Goal: Task Accomplishment & Management: Complete application form

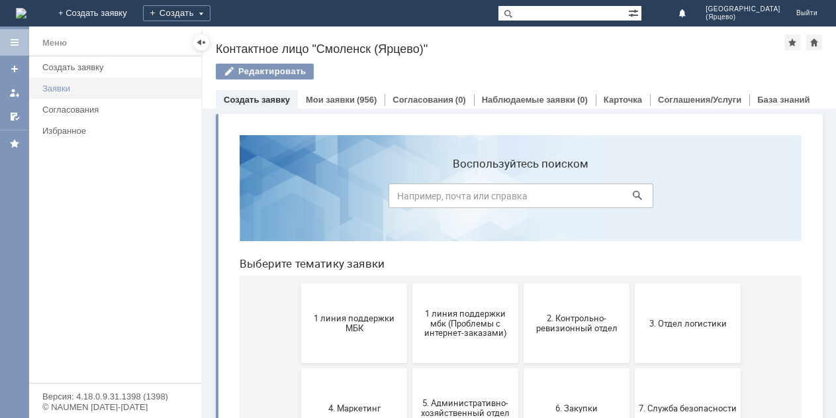
click at [138, 91] on div "Заявки" at bounding box center [117, 88] width 151 height 10
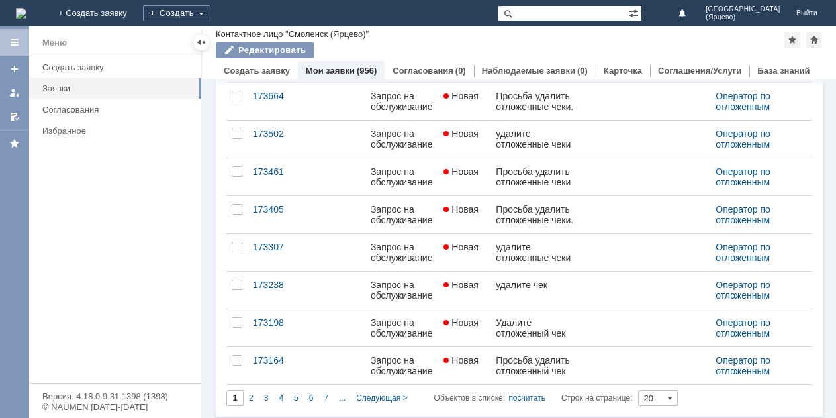
scroll to position [531, 0]
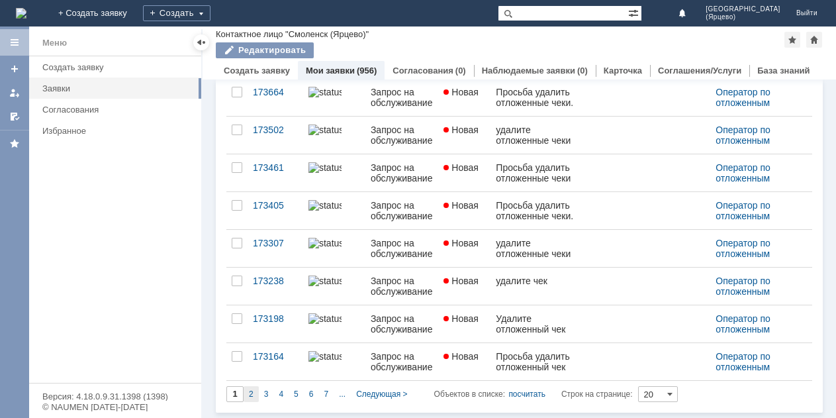
click at [247, 392] on div "2" at bounding box center [251, 394] width 15 height 16
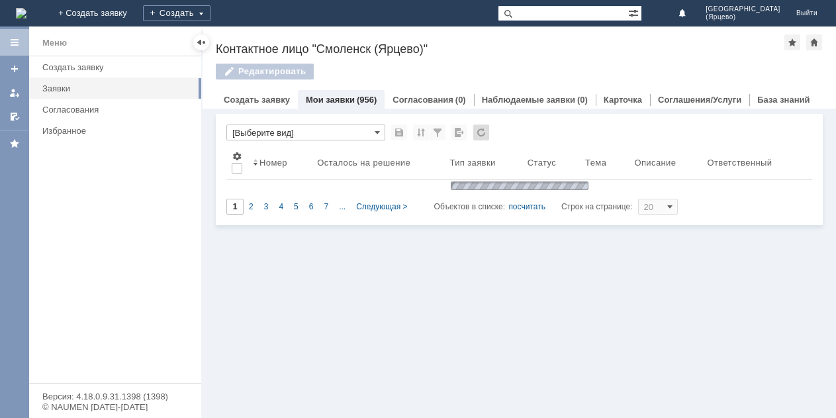
scroll to position [0, 0]
type input "2"
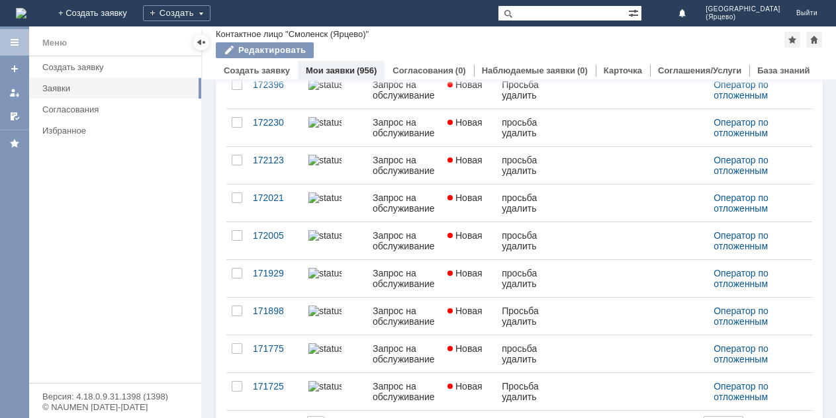
scroll to position [531, 0]
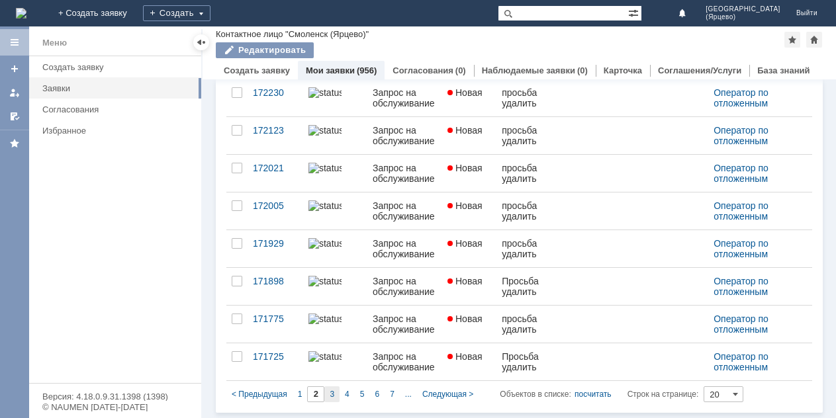
click at [337, 394] on div "3" at bounding box center [331, 395] width 15 height 16
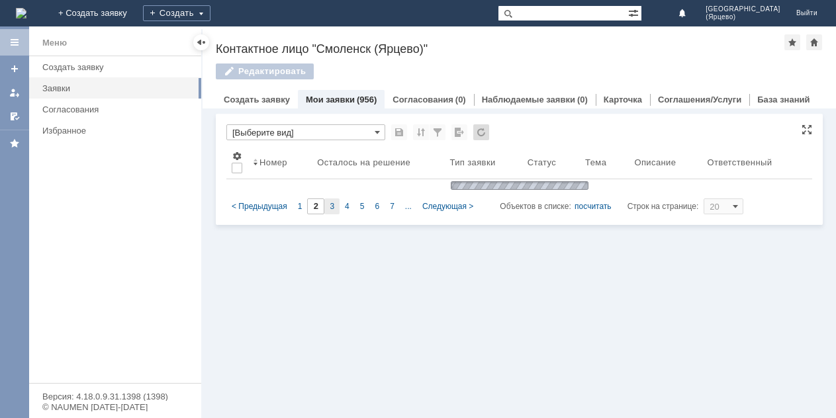
scroll to position [0, 0]
type input "3"
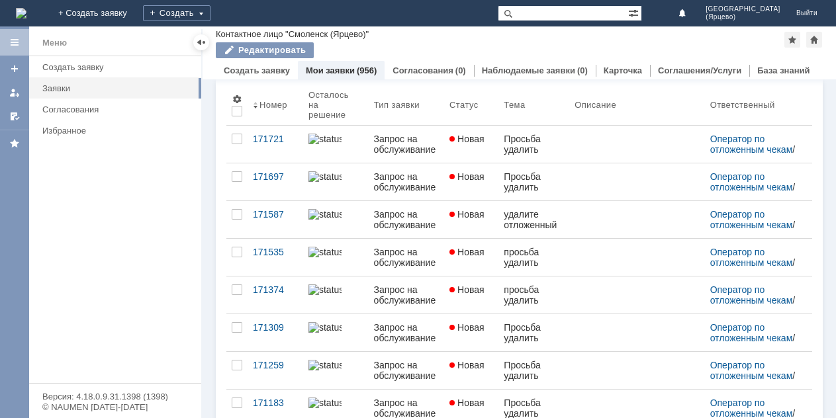
scroll to position [111, 0]
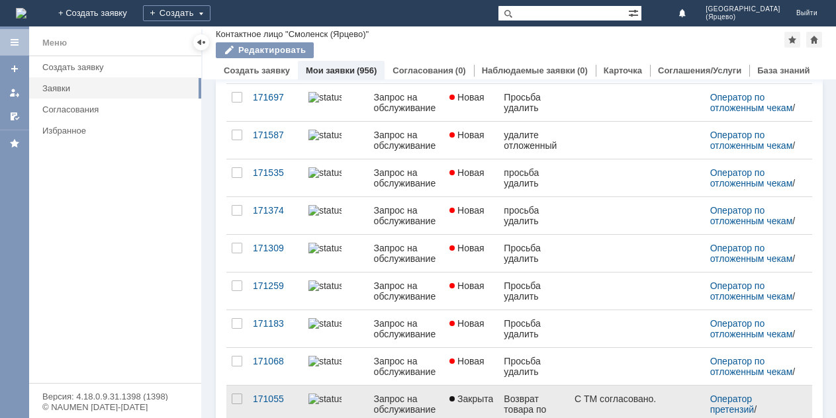
click at [583, 400] on div "С ТМ согласовано." at bounding box center [614, 399] width 81 height 11
click at [534, 404] on div "Возврат товара по браку." at bounding box center [534, 404] width 60 height 21
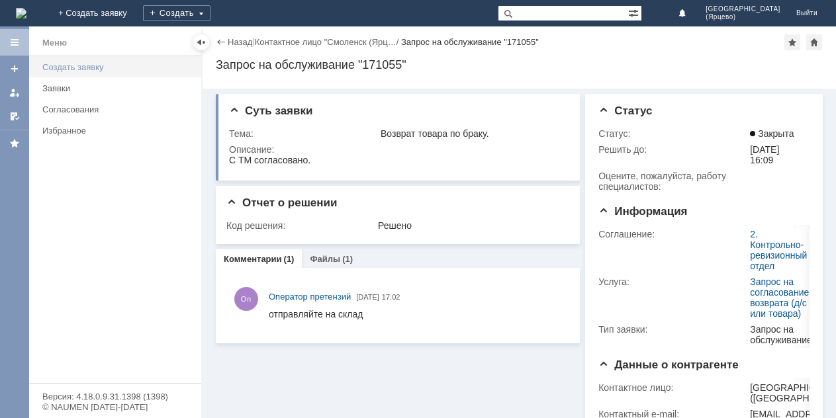
click at [159, 68] on div "Создать заявку" at bounding box center [117, 67] width 151 height 10
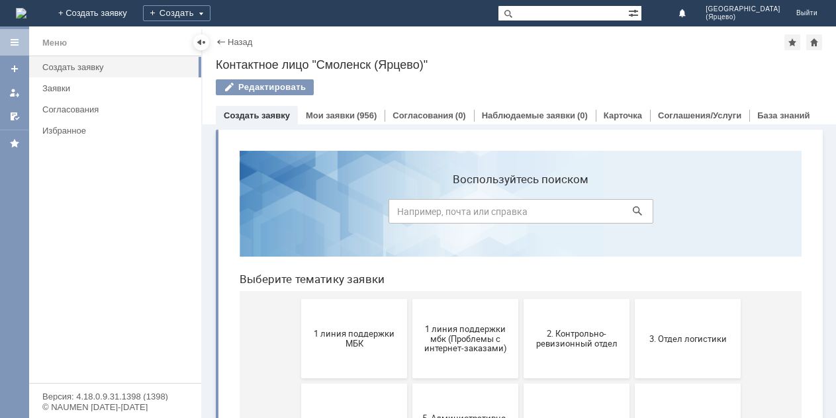
click at [359, 357] on button "1 линия поддержки МБК" at bounding box center [354, 338] width 106 height 79
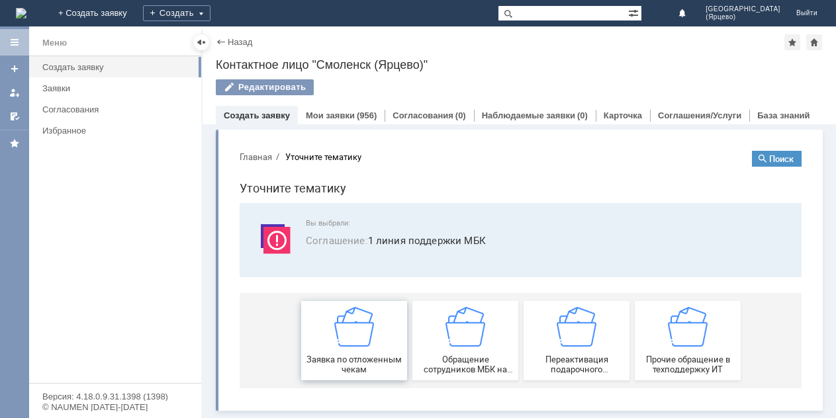
click at [378, 363] on span "Заявка по отложенным чекам" at bounding box center [354, 365] width 98 height 20
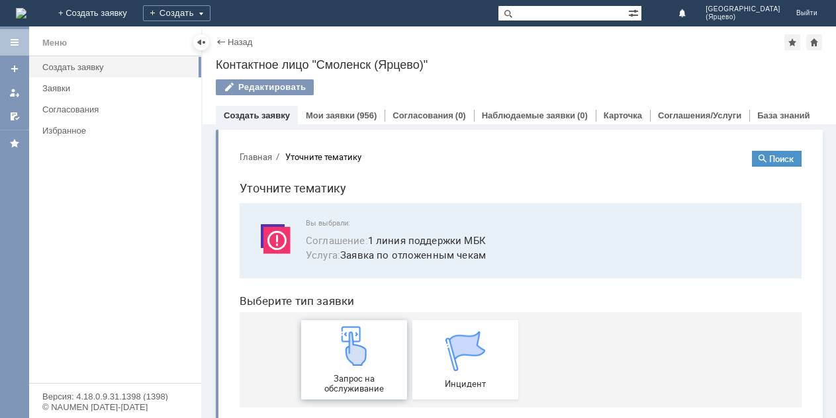
click at [377, 364] on div "Запрос на обслуживание" at bounding box center [354, 360] width 98 height 68
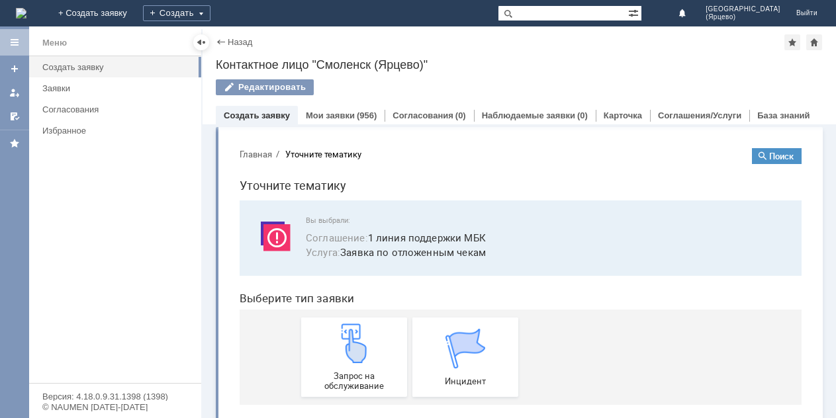
scroll to position [18, 0]
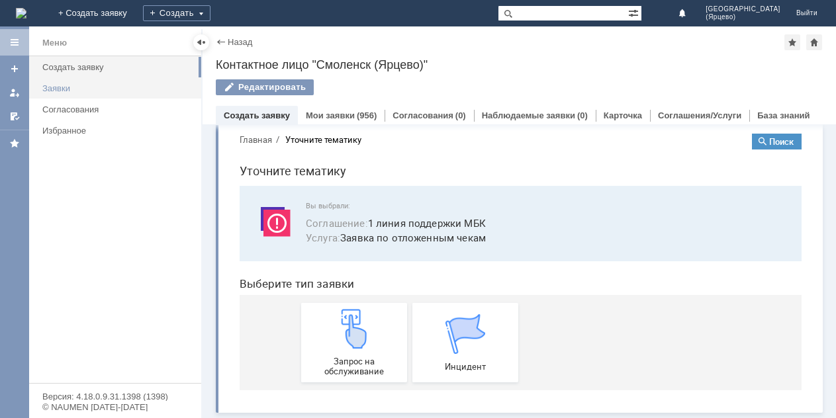
click at [78, 83] on div "Заявки" at bounding box center [117, 88] width 151 height 10
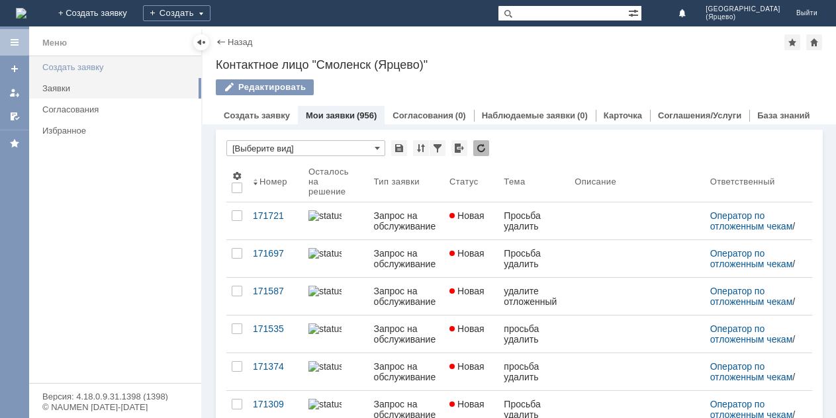
click at [61, 69] on div "Создать заявку" at bounding box center [117, 67] width 151 height 10
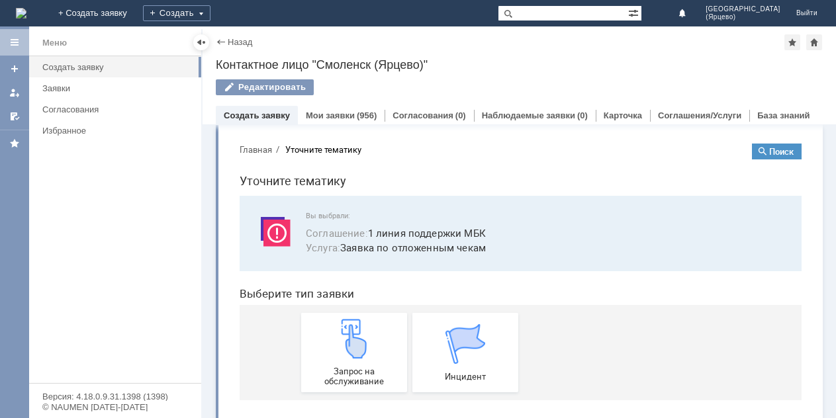
scroll to position [18, 0]
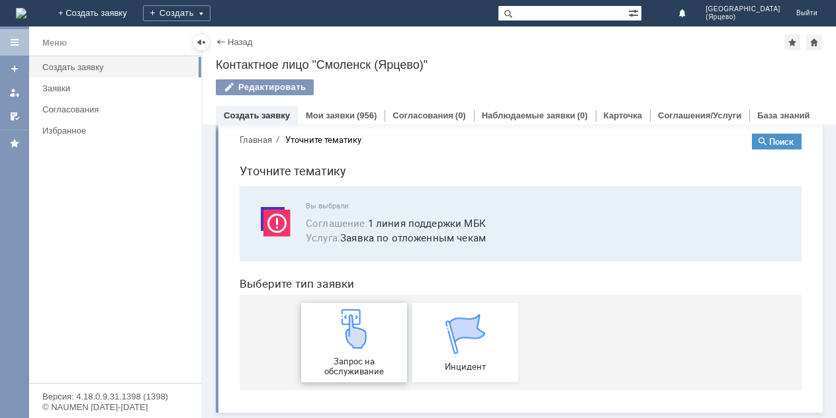
click at [343, 346] on img at bounding box center [354, 329] width 40 height 40
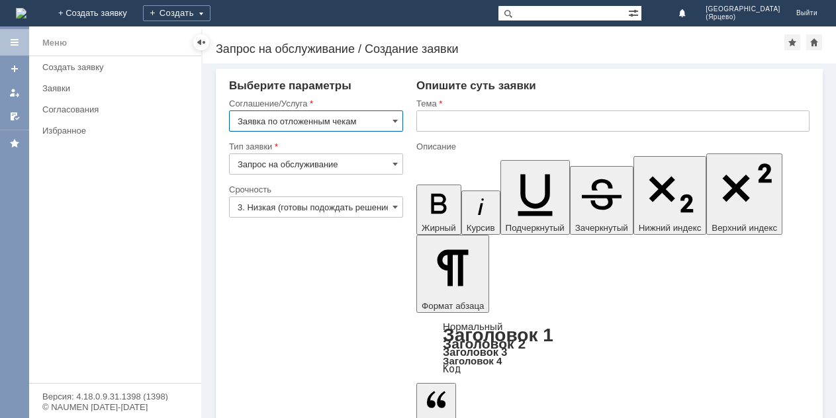
click at [306, 209] on input "3. Низкая (готовы подождать решение)" at bounding box center [316, 207] width 174 height 21
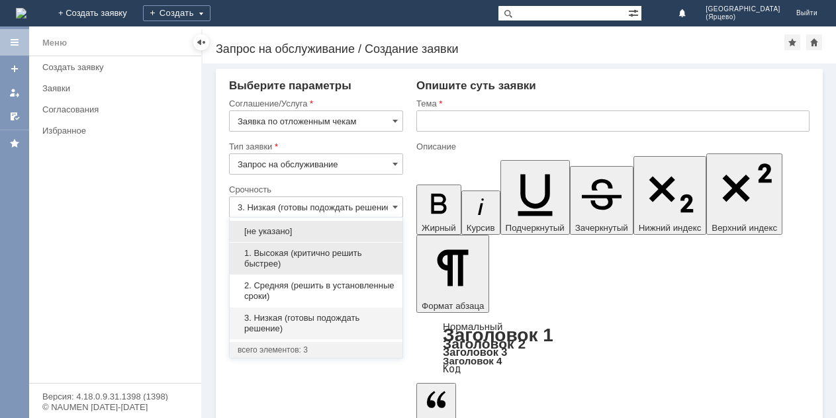
click at [296, 261] on span "1. Высокая (критично решить быстрее)" at bounding box center [316, 258] width 157 height 21
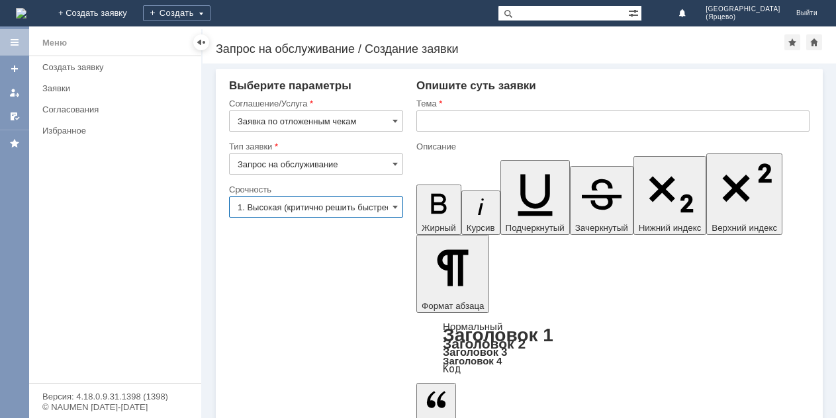
type input "1. Высокая (критично решить быстрее)"
click at [352, 160] on input "Запрос на обслуживание" at bounding box center [316, 164] width 174 height 21
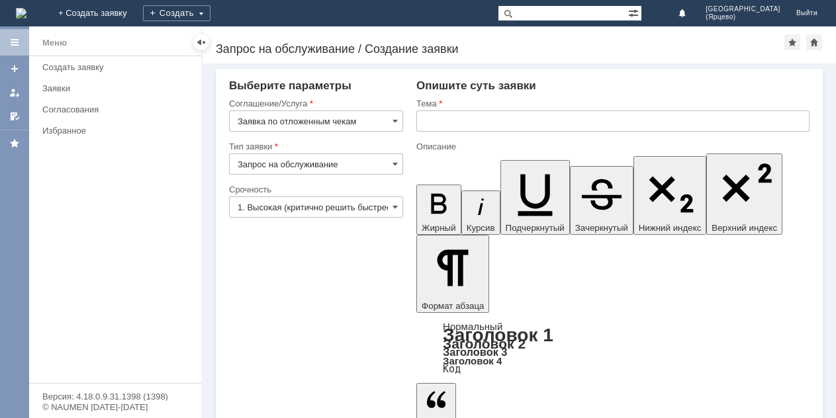
type input "Запрос на обслуживание"
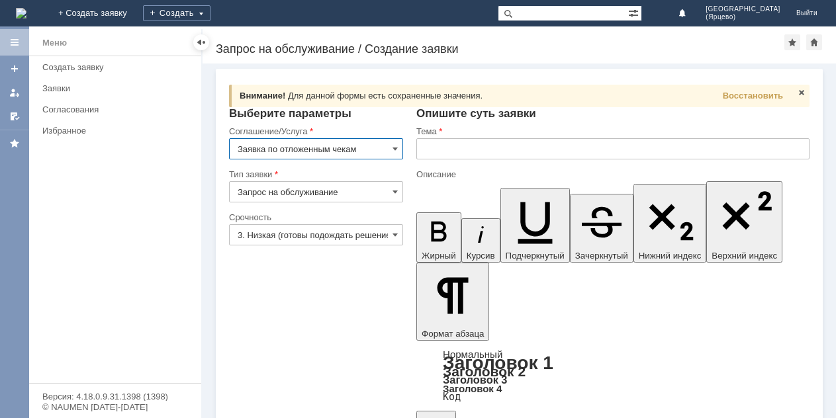
scroll to position [0, 10]
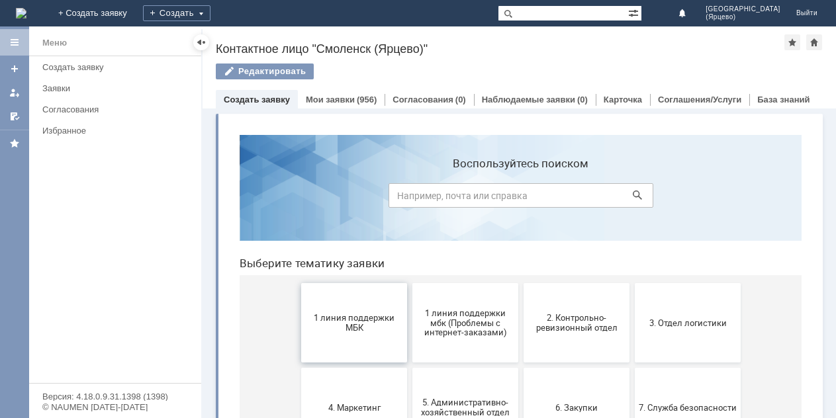
click at [336, 328] on span "1 линия поддержки МБК" at bounding box center [354, 323] width 98 height 20
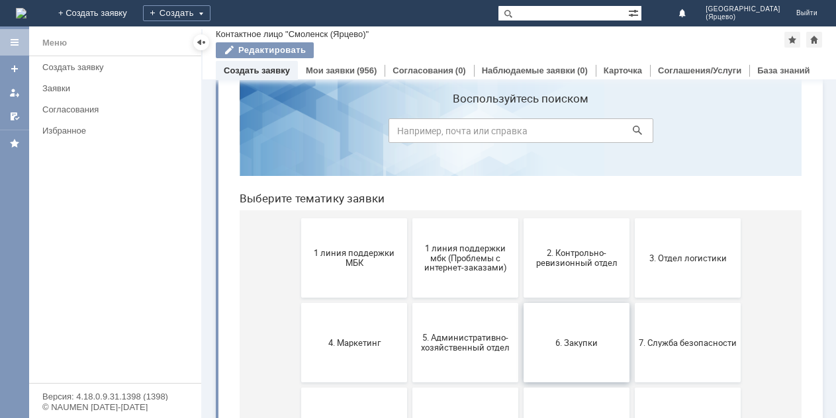
scroll to position [66, 0]
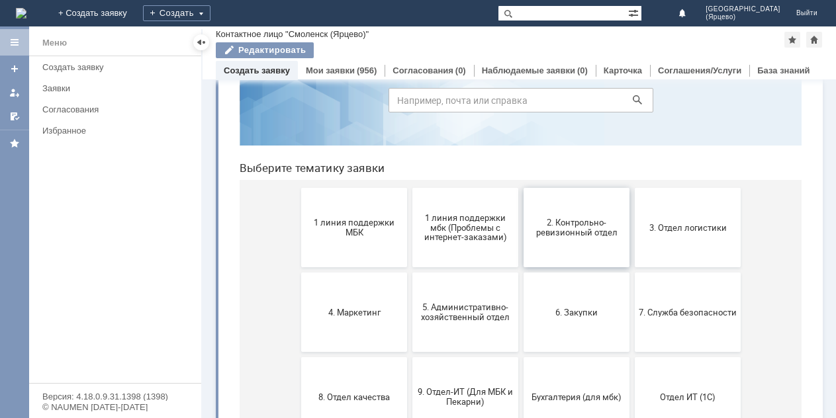
click at [576, 231] on span "2. Контрольно-ревизионный отдел" at bounding box center [577, 228] width 98 height 20
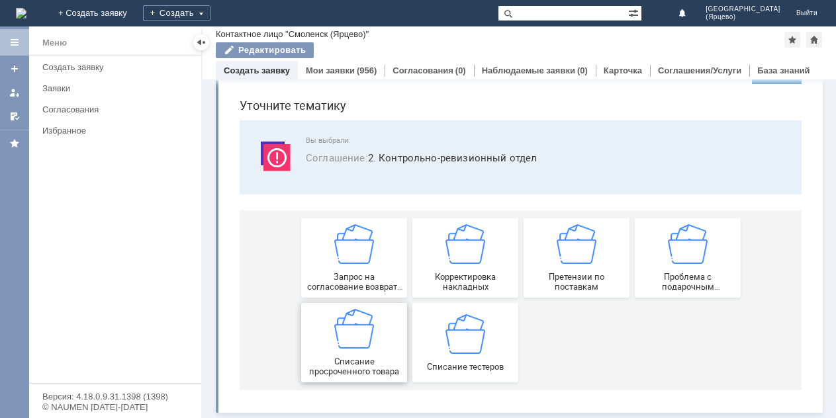
scroll to position [38, 0]
click at [350, 291] on span "Запрос на согласование возврата (д/с или товара)" at bounding box center [354, 282] width 98 height 20
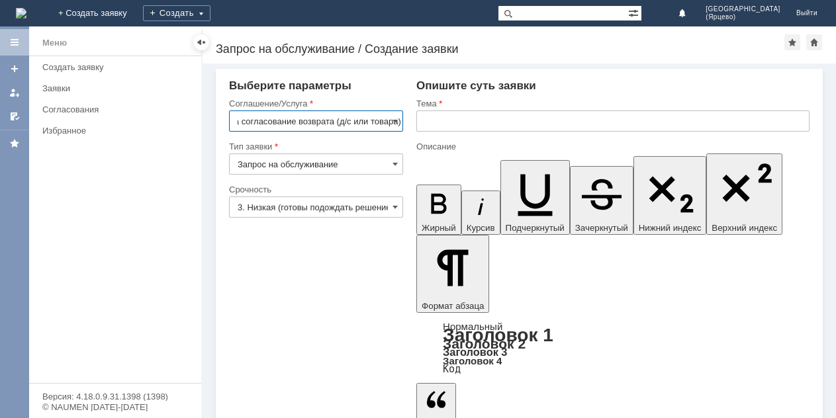
click at [332, 208] on input "3. Низкая (готовы подождать решение)" at bounding box center [316, 207] width 174 height 21
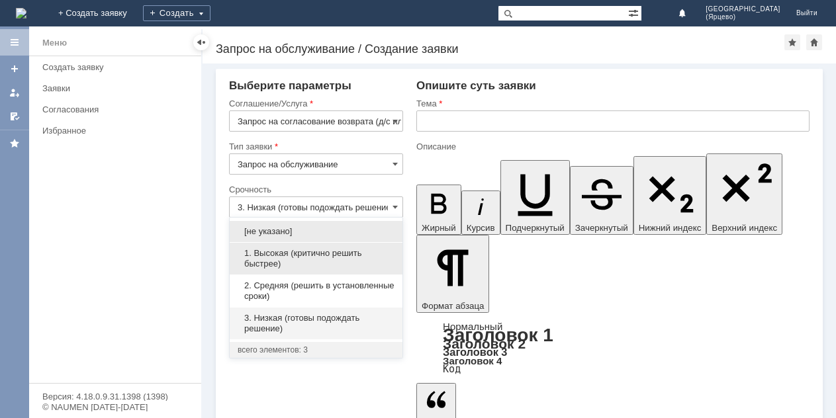
click at [336, 261] on span "1. Высокая (критично решить быстрее)" at bounding box center [316, 258] width 157 height 21
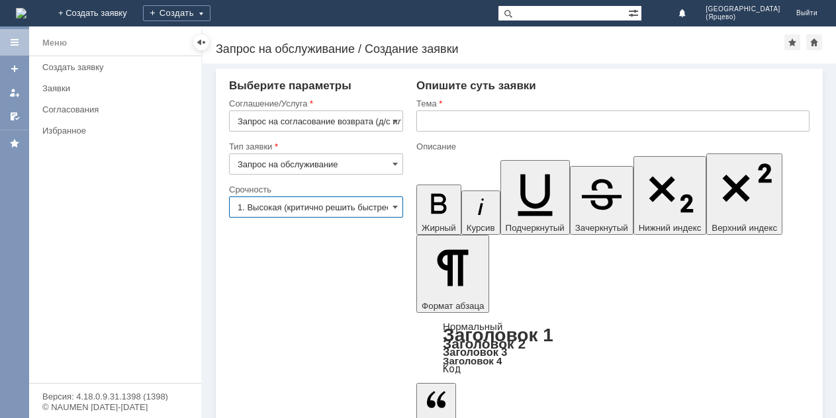
type input "1. Высокая (критично решить быстрее)"
click at [439, 127] on input "text" at bounding box center [612, 121] width 393 height 21
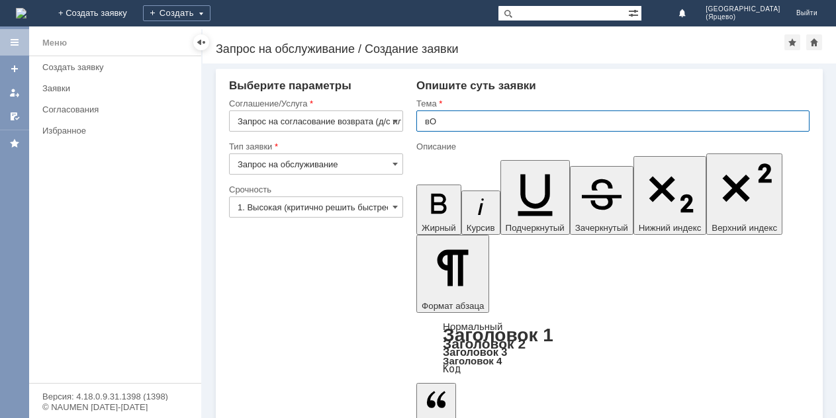
type input "в"
type input "Возврат товара по браку."
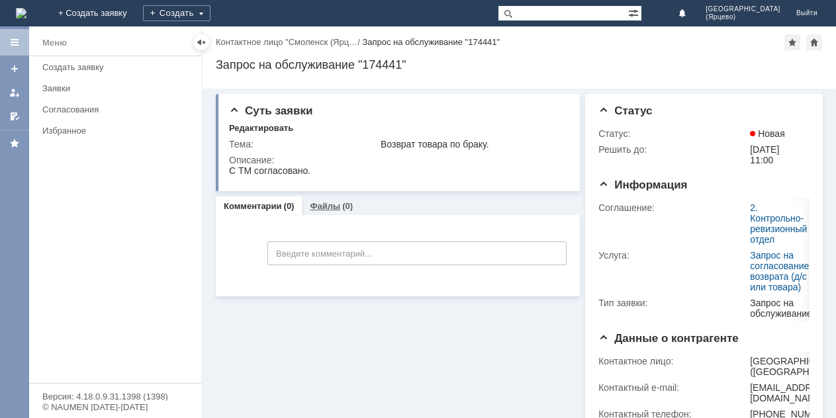
click at [333, 208] on link "Файлы" at bounding box center [325, 206] width 30 height 10
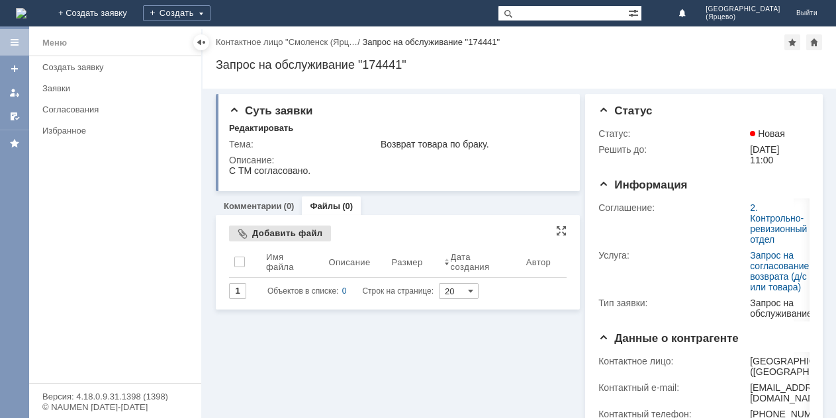
click at [304, 234] on div "Добавить файл" at bounding box center [280, 234] width 102 height 16
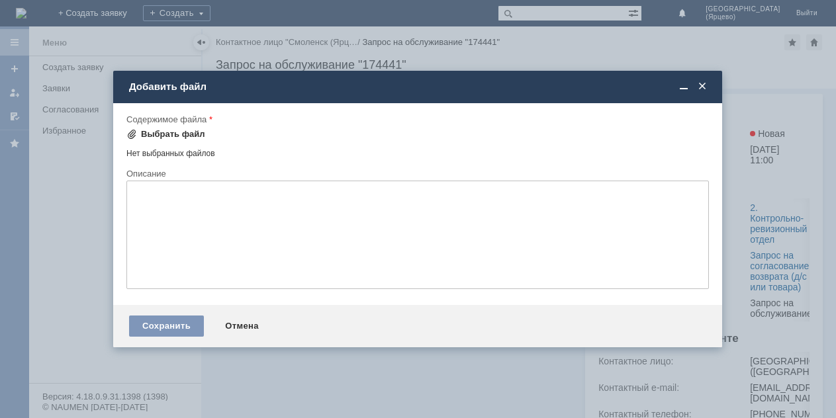
click at [183, 134] on div "Выбрать файл" at bounding box center [173, 134] width 64 height 11
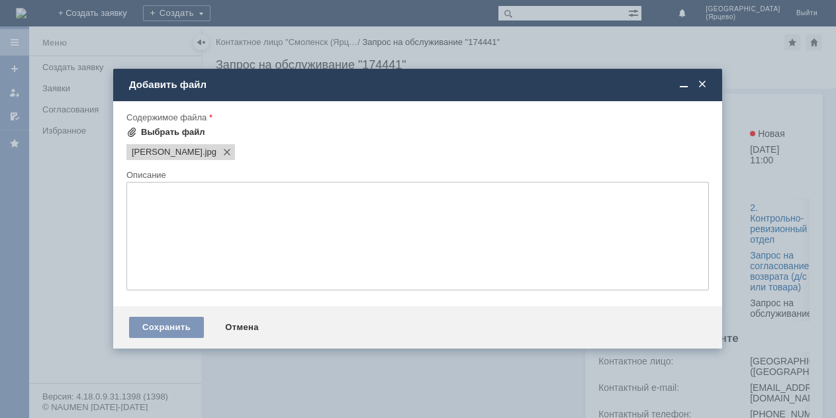
click at [196, 135] on div "Выбрать файл" at bounding box center [173, 132] width 64 height 11
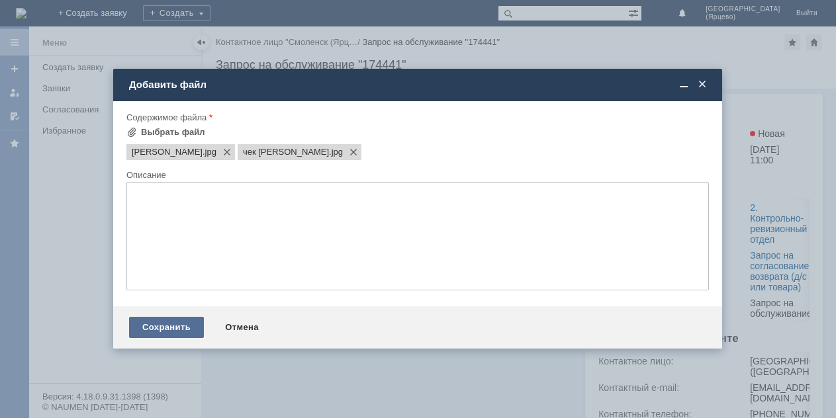
click at [169, 325] on div "Сохранить" at bounding box center [166, 327] width 75 height 21
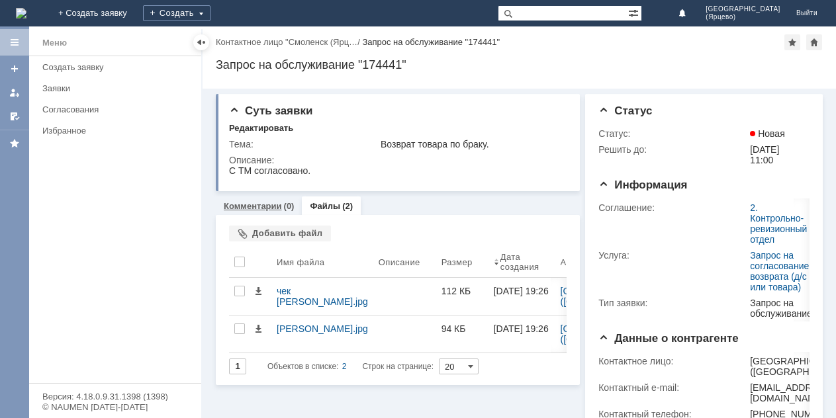
click at [275, 208] on link "Комментарии" at bounding box center [253, 206] width 58 height 10
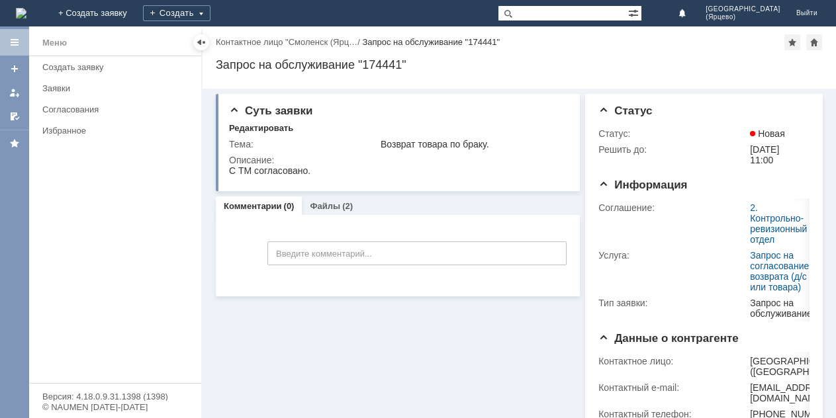
click at [64, 83] on link "Заявки" at bounding box center [117, 88] width 161 height 21
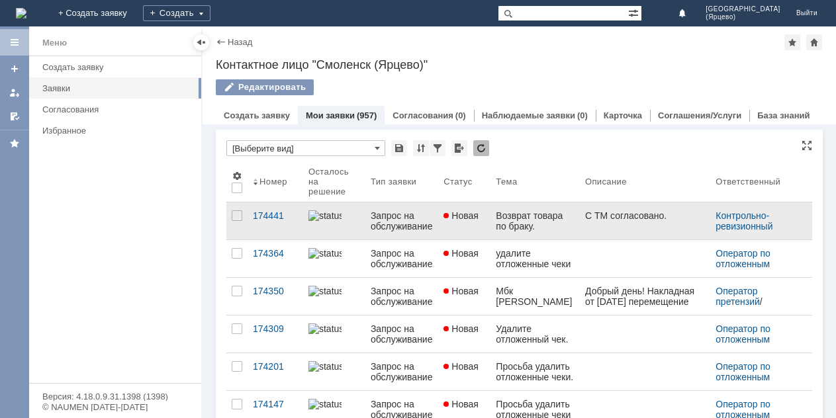
click at [532, 234] on link "Возврат товара по браку." at bounding box center [534, 221] width 89 height 37
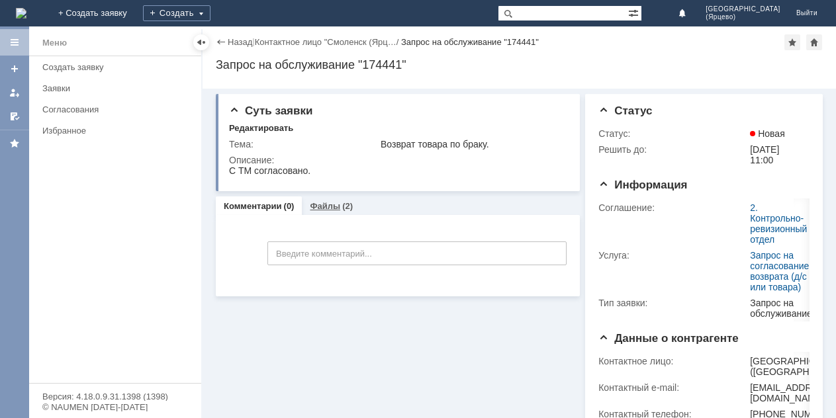
click at [330, 207] on link "Файлы" at bounding box center [325, 206] width 30 height 10
